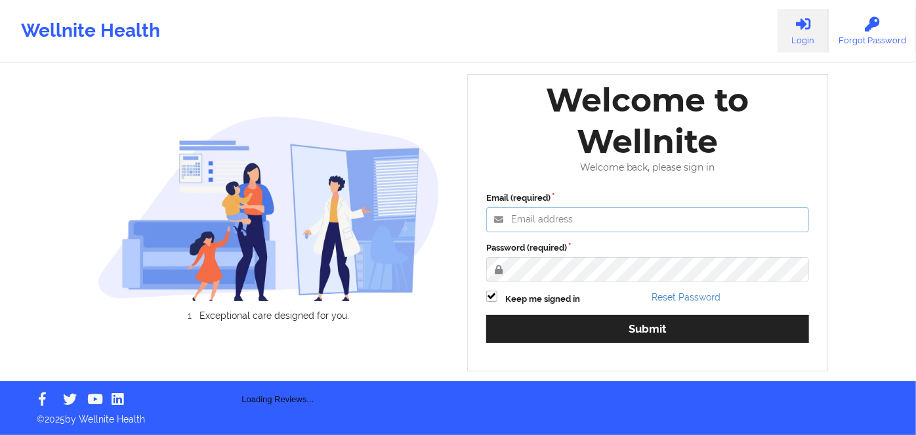
type input "[PERSON_NAME][EMAIL_ADDRESS][DOMAIN_NAME]"
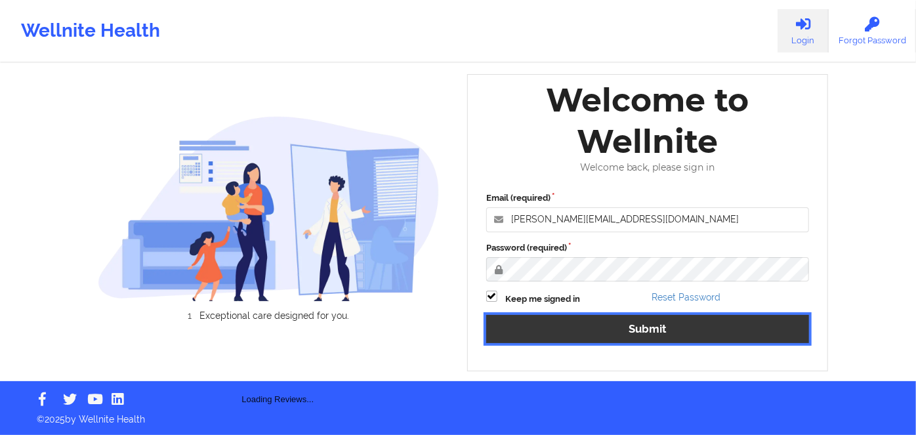
click at [649, 334] on button "Submit" at bounding box center [647, 329] width 323 height 28
